Goal: Check status: Check status

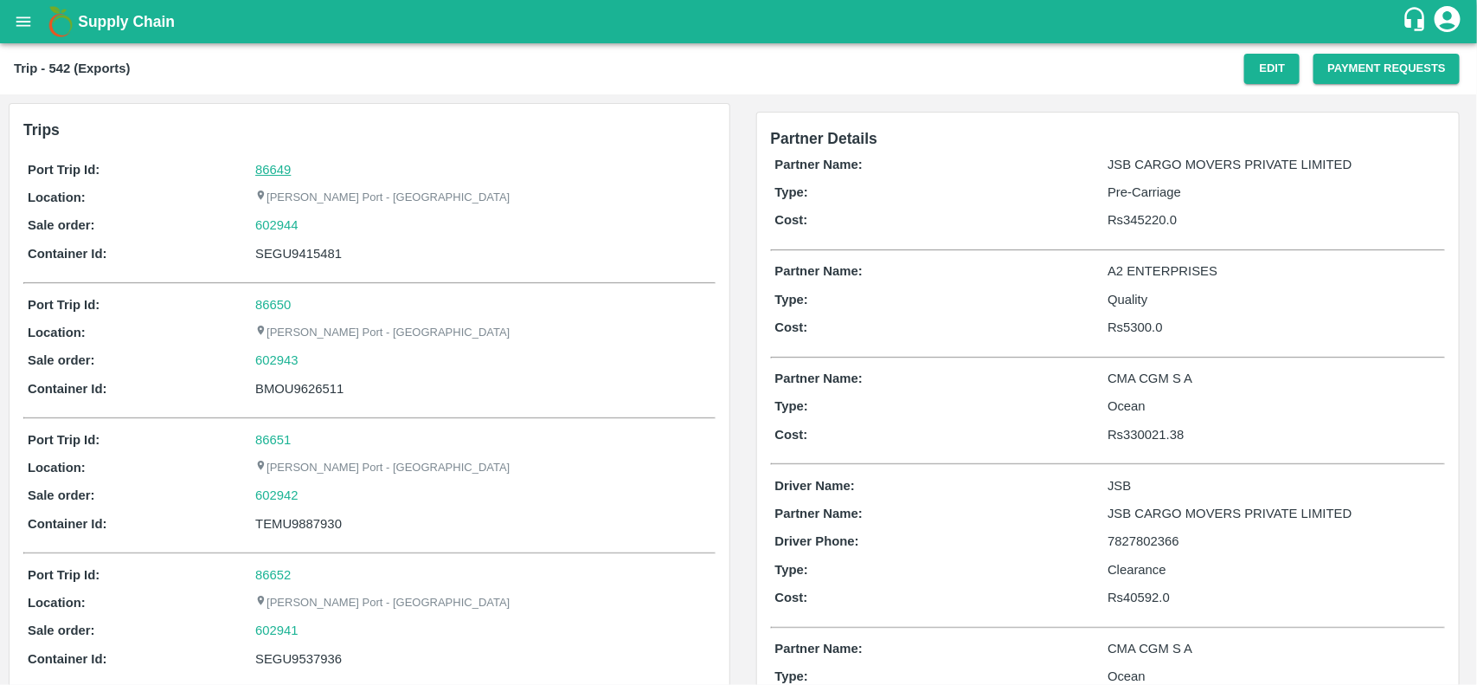
click at [261, 170] on link "86649" at bounding box center [272, 170] width 35 height 14
click at [305, 223] on div "602944" at bounding box center [482, 224] width 455 height 19
copy link
click at [305, 223] on div "602944" at bounding box center [482, 224] width 455 height 19
copy link "602944"
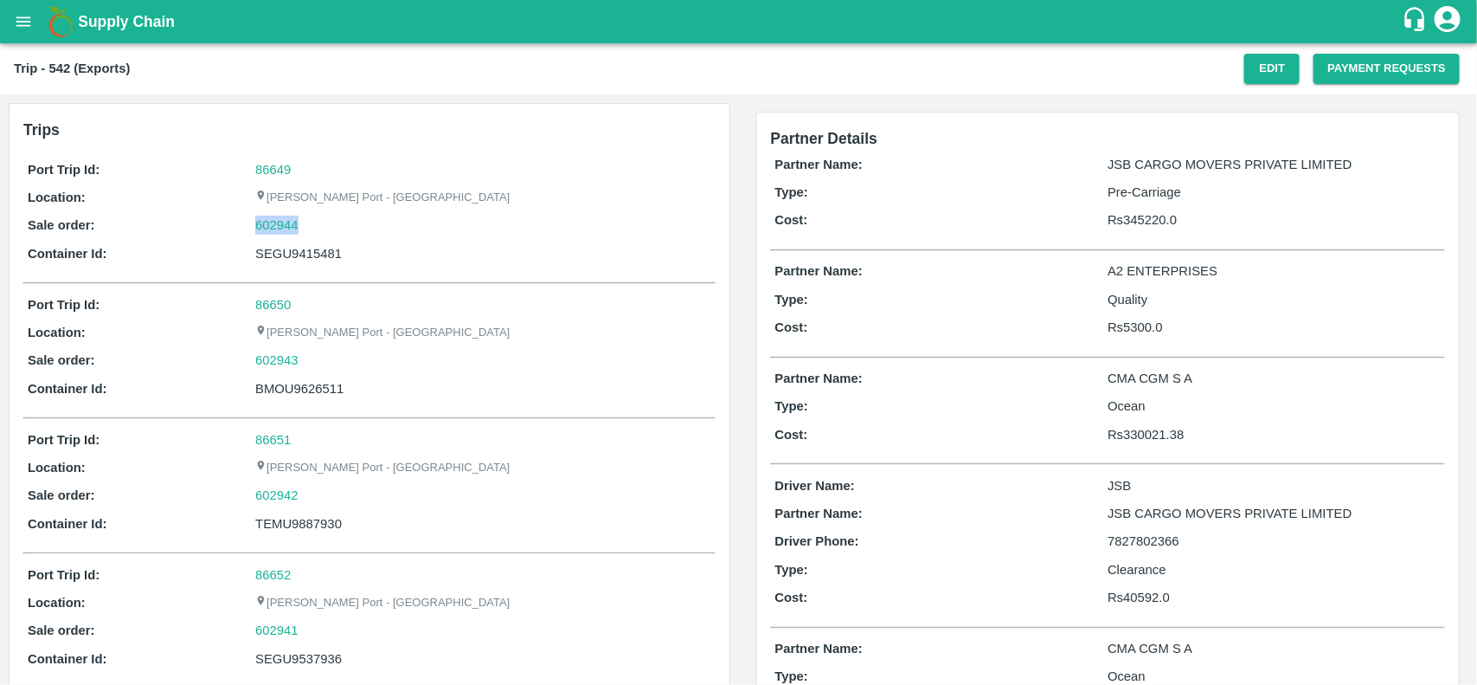
click at [305, 223] on div "602944" at bounding box center [482, 224] width 455 height 19
drag, startPoint x: 305, startPoint y: 223, endPoint x: 264, endPoint y: 227, distance: 41.7
click at [264, 227] on div "602944" at bounding box center [482, 224] width 455 height 19
click at [264, 227] on link "602944" at bounding box center [276, 224] width 43 height 19
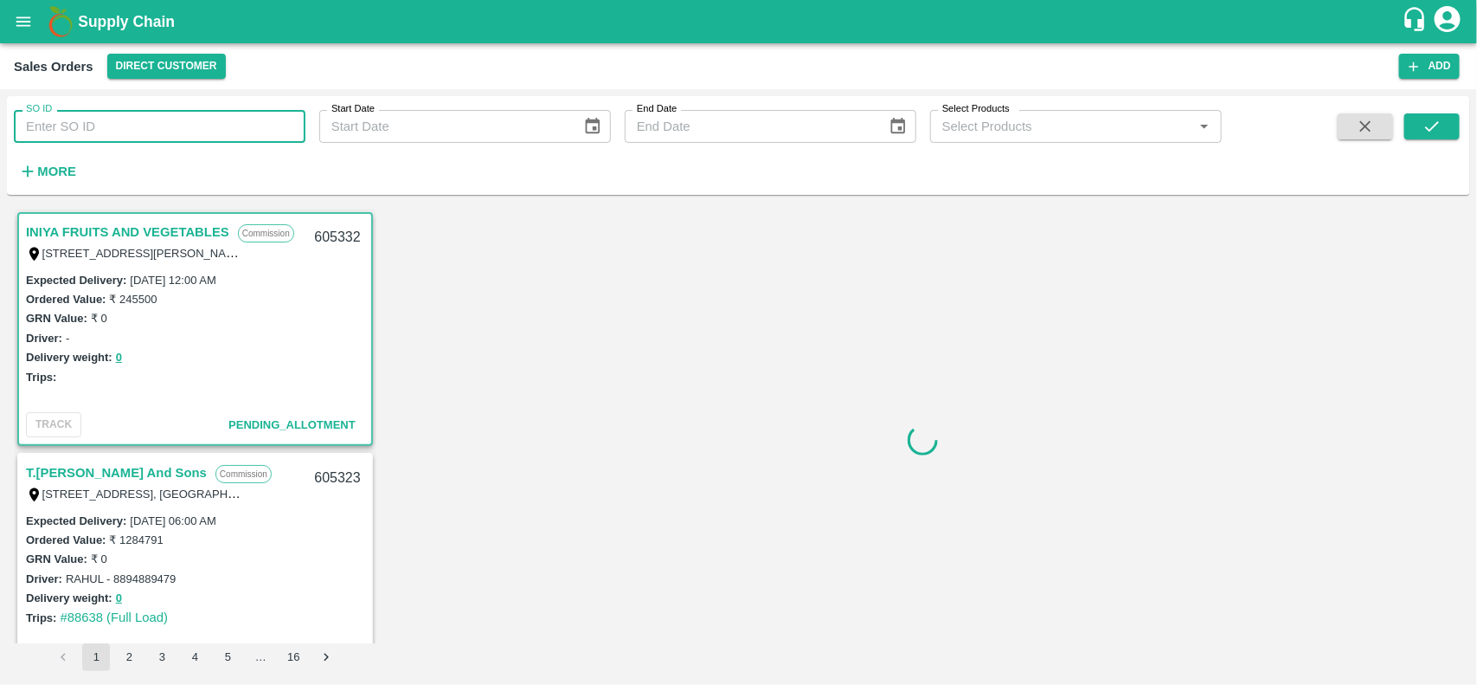
click at [106, 132] on input "SO ID" at bounding box center [160, 126] width 292 height 33
paste input "602944"
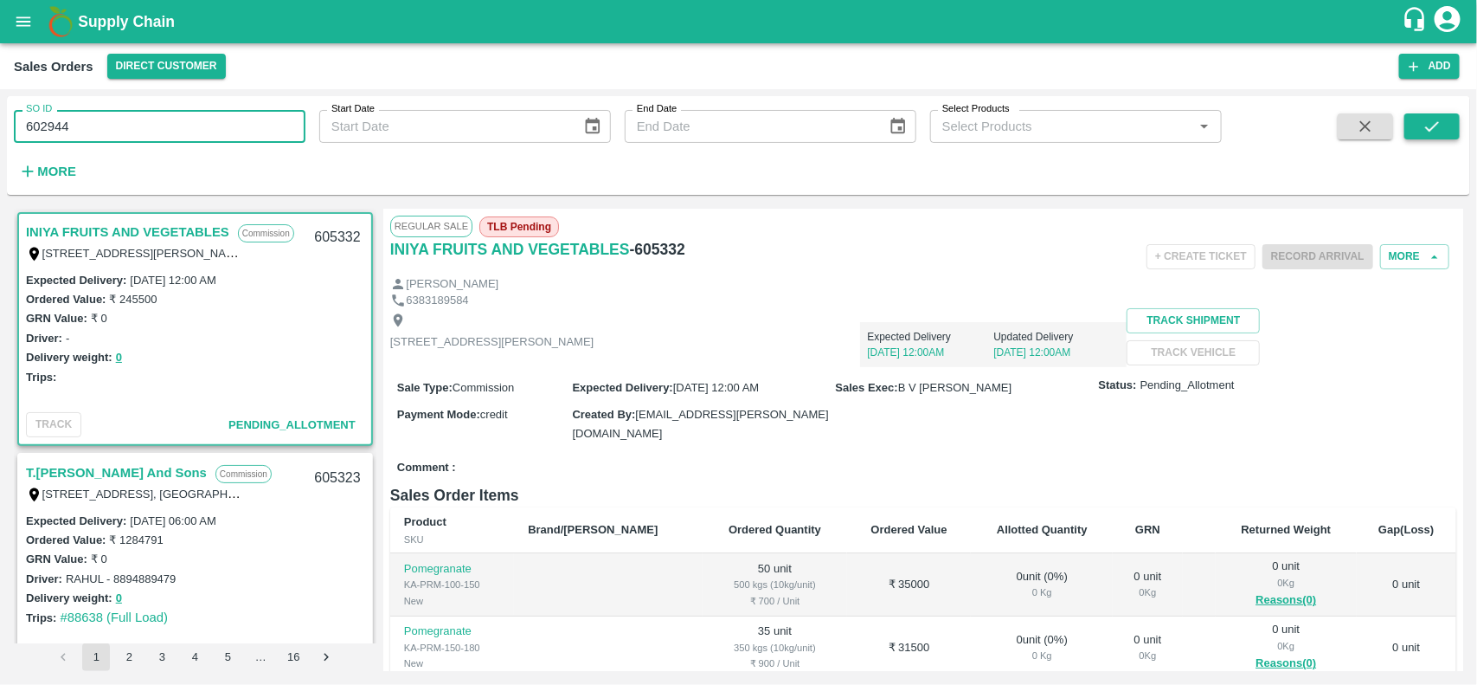
type input "602944"
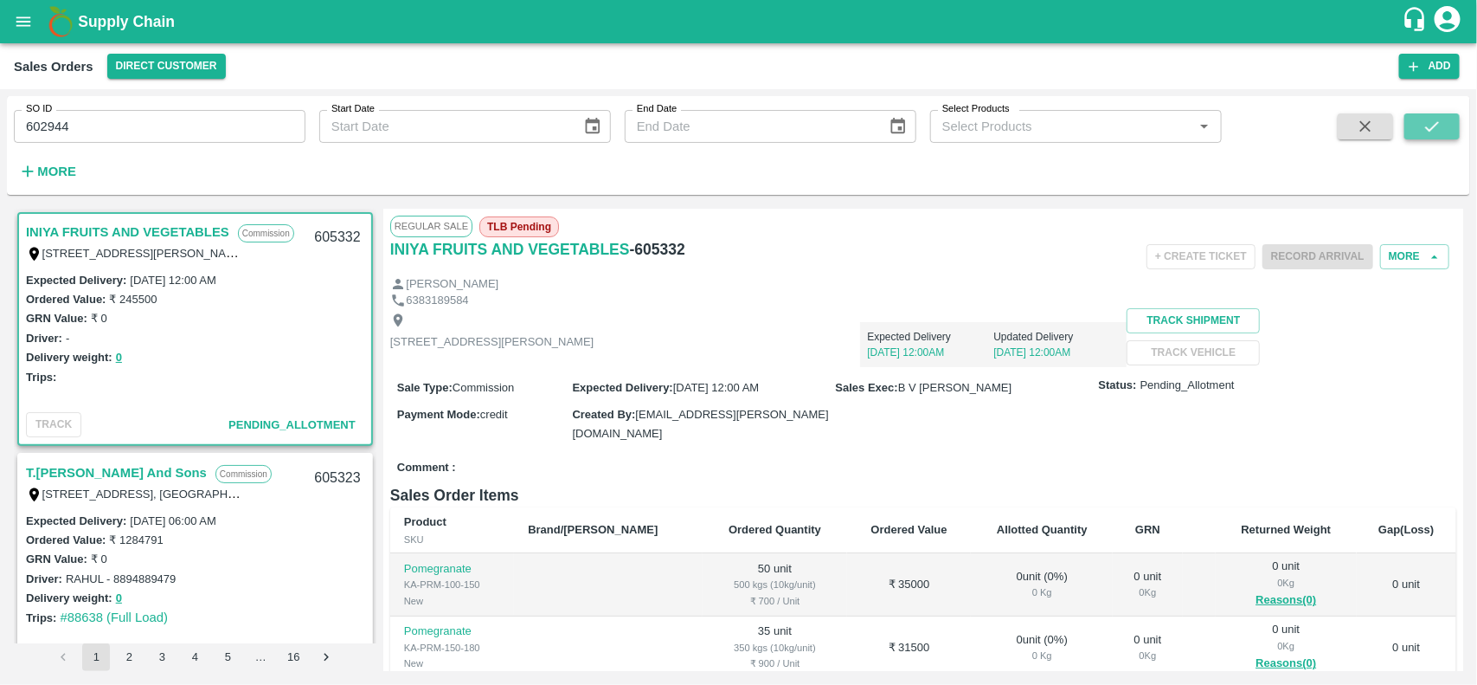
click at [1421, 128] on button "submit" at bounding box center [1432, 126] width 55 height 26
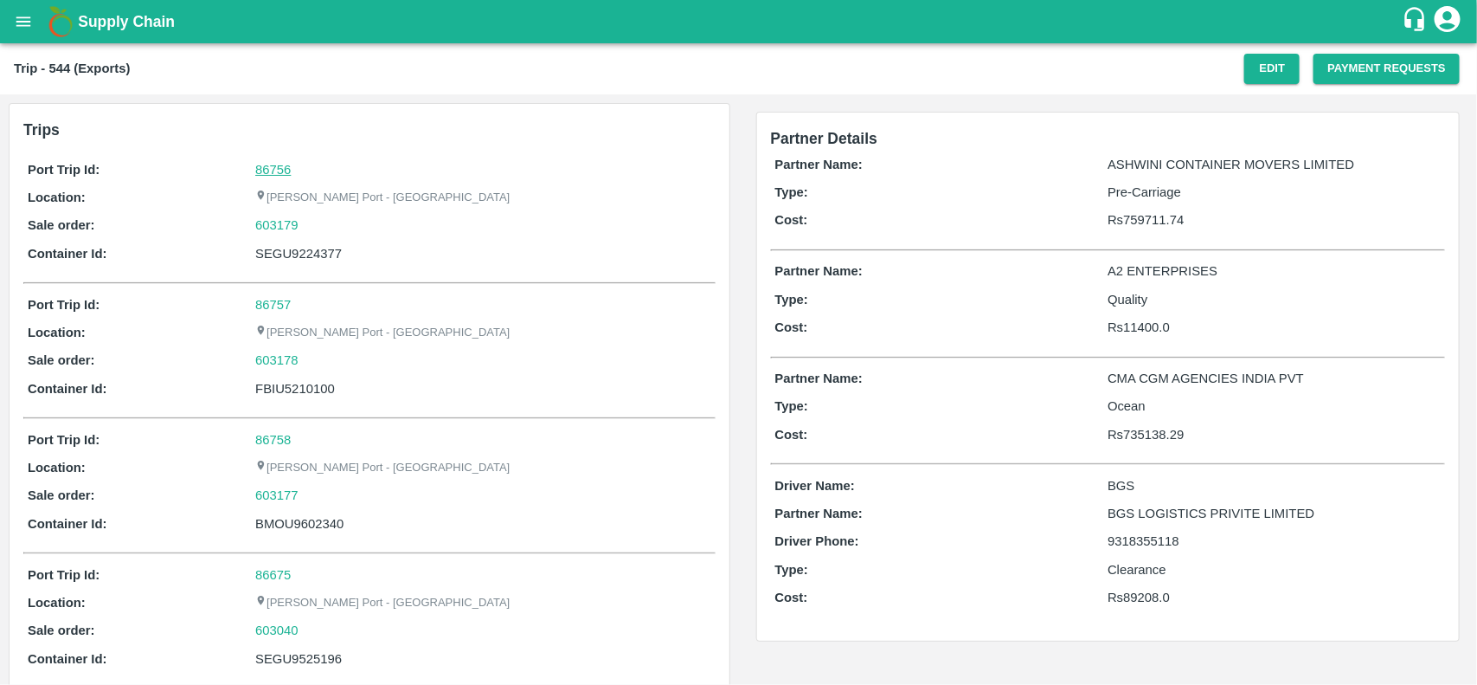
click at [260, 163] on link "86756" at bounding box center [272, 170] width 35 height 14
